Goal: Task Accomplishment & Management: Manage account settings

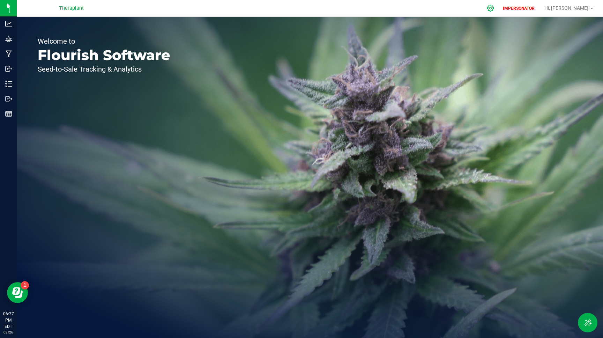
click at [494, 8] on icon at bounding box center [490, 8] width 7 height 7
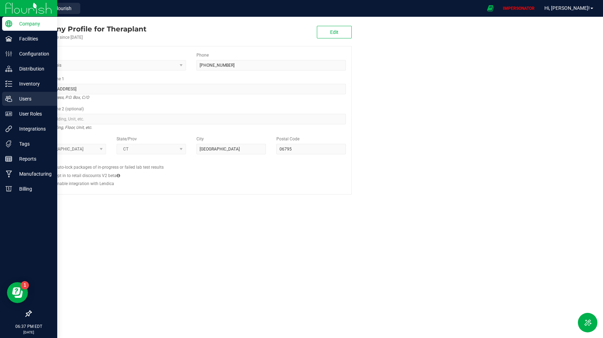
click at [24, 101] on p "Users" at bounding box center [33, 99] width 42 height 8
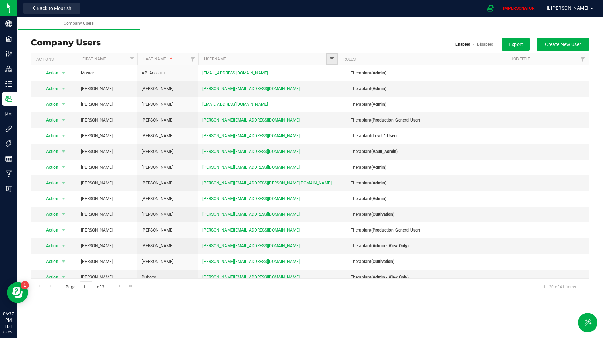
click at [330, 61] on span "Filter" at bounding box center [332, 60] width 6 height 6
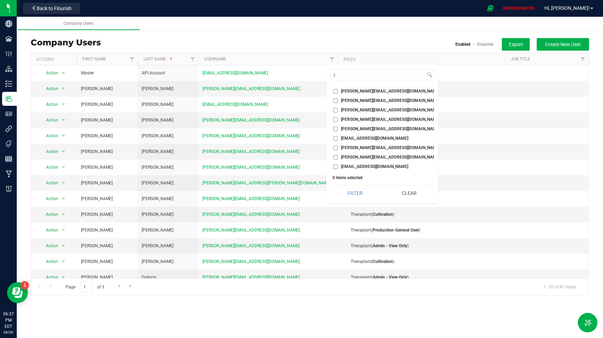
type input "j"
click at [335, 99] on input "[PERSON_NAME][EMAIL_ADDRESS][DOMAIN_NAME]" at bounding box center [335, 100] width 5 height 5
checkbox input "true"
click at [347, 194] on button "Filter" at bounding box center [354, 192] width 49 height 15
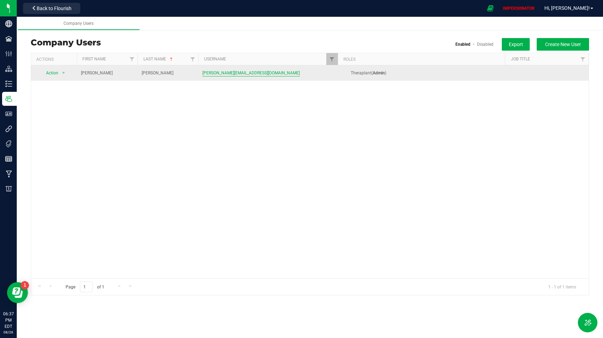
click at [239, 73] on span "[PERSON_NAME][EMAIL_ADDRESS][DOMAIN_NAME]" at bounding box center [250, 73] width 97 height 7
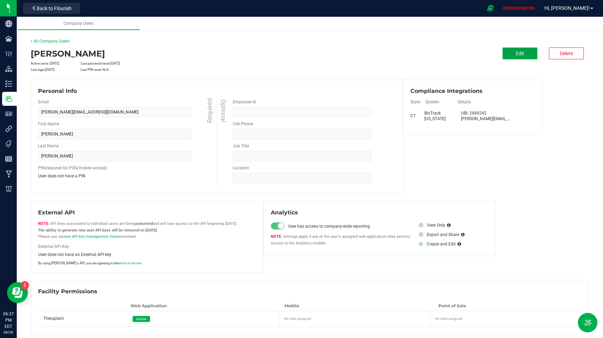
click at [517, 54] on span "Edit" at bounding box center [520, 54] width 8 height 6
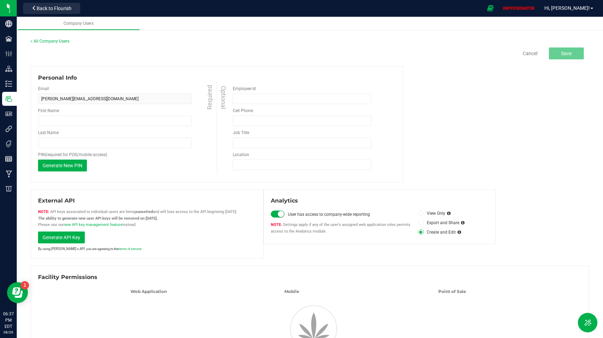
type input "[PERSON_NAME]"
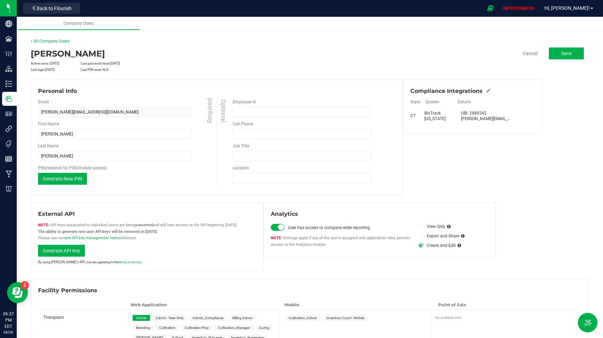
click at [490, 89] on div "Compliance Integrations" at bounding box center [472, 91] width 125 height 8
click at [488, 90] on icon at bounding box center [488, 91] width 4 height 4
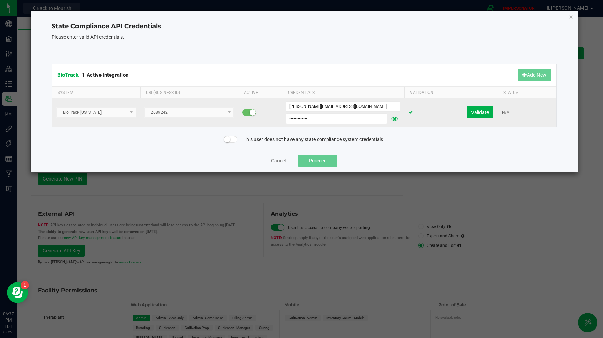
click at [394, 118] on icon at bounding box center [394, 118] width 7 height 5
click at [317, 107] on input "[PERSON_NAME][EMAIL_ADDRESS][DOMAIN_NAME]" at bounding box center [343, 106] width 114 height 10
click at [321, 118] on input "Theraplant23!" at bounding box center [337, 118] width 102 height 10
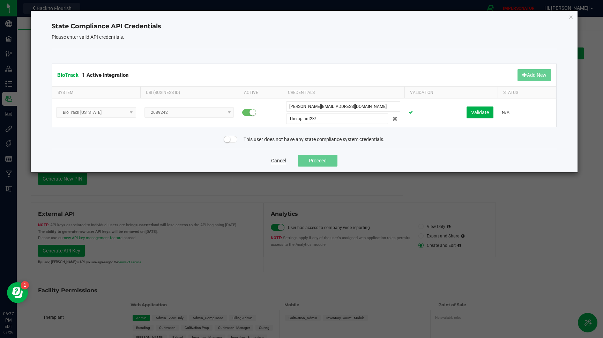
click at [281, 163] on button "Cancel" at bounding box center [278, 160] width 15 height 7
